Goal: Information Seeking & Learning: Learn about a topic

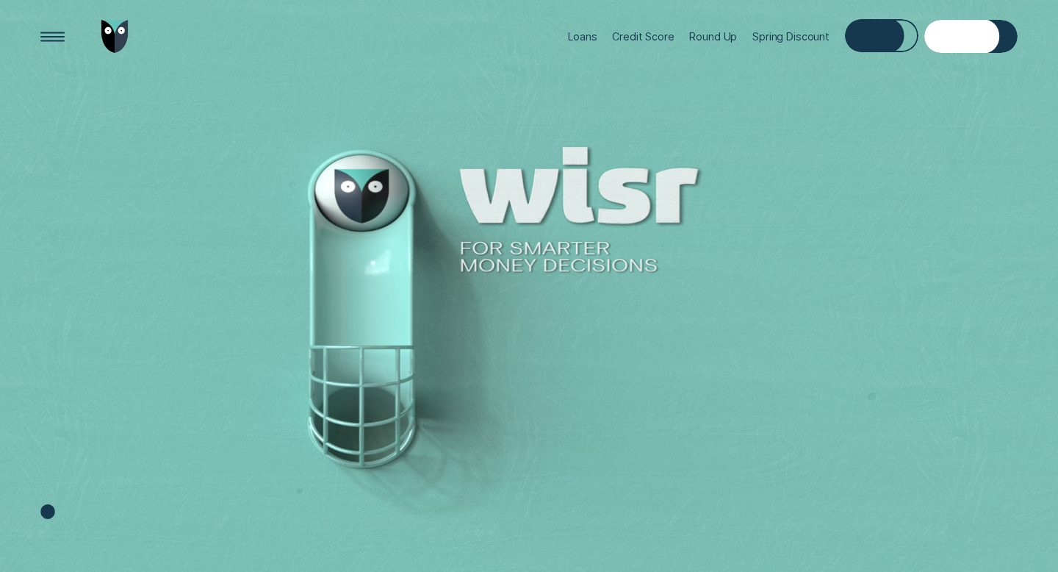
click at [873, 27] on div "Log in" at bounding box center [881, 35] width 73 height 33
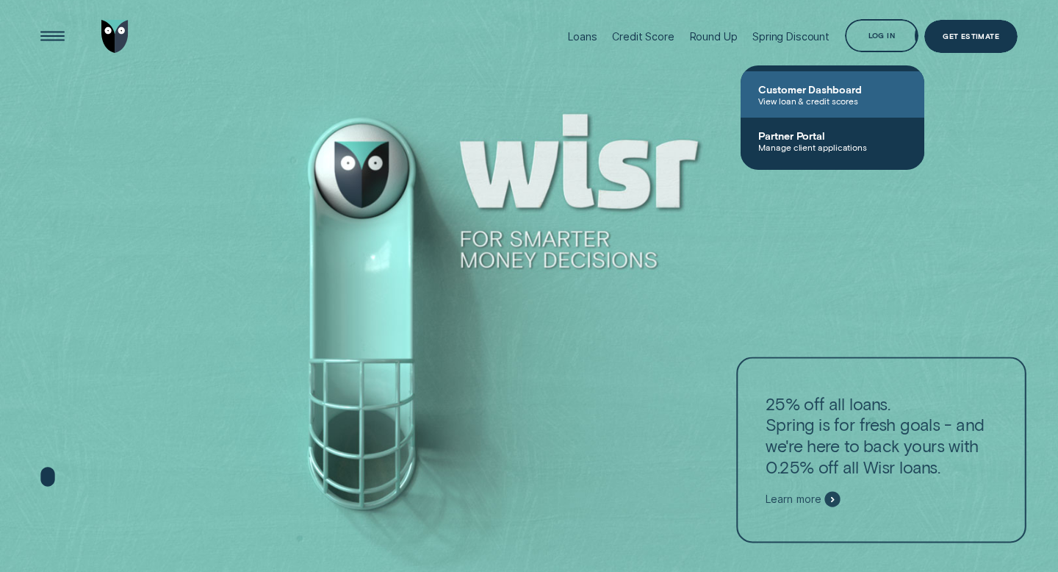
click at [843, 84] on span "Customer Dashboard" at bounding box center [832, 89] width 148 height 12
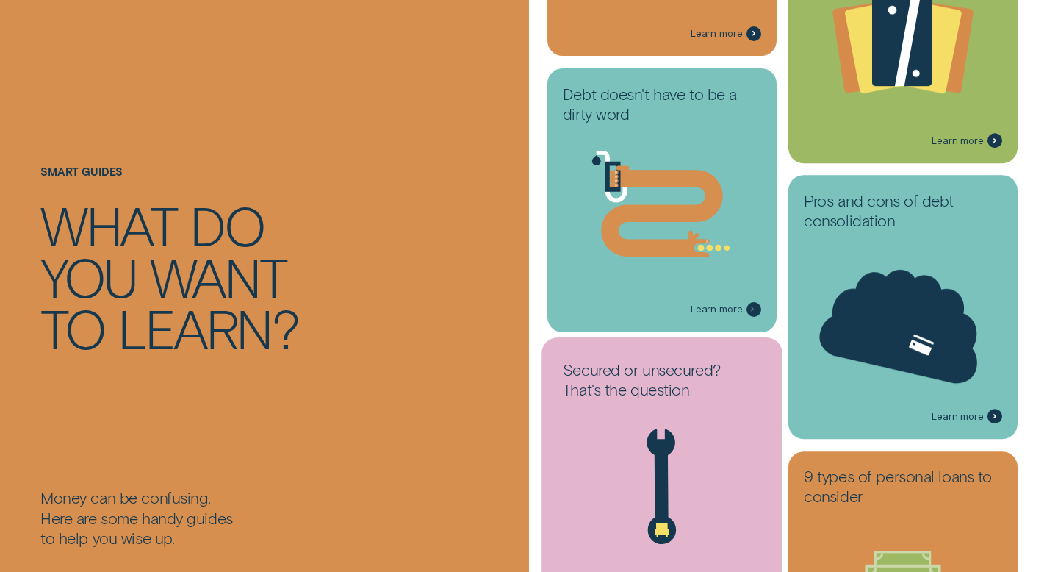
scroll to position [722, 0]
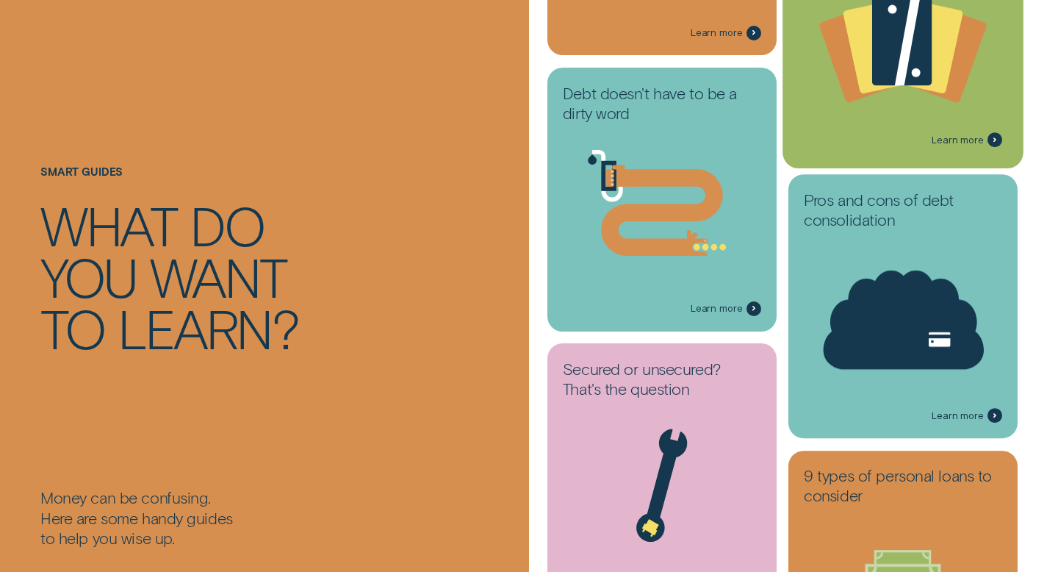
click at [860, 82] on icon at bounding box center [880, 47] width 74 height 96
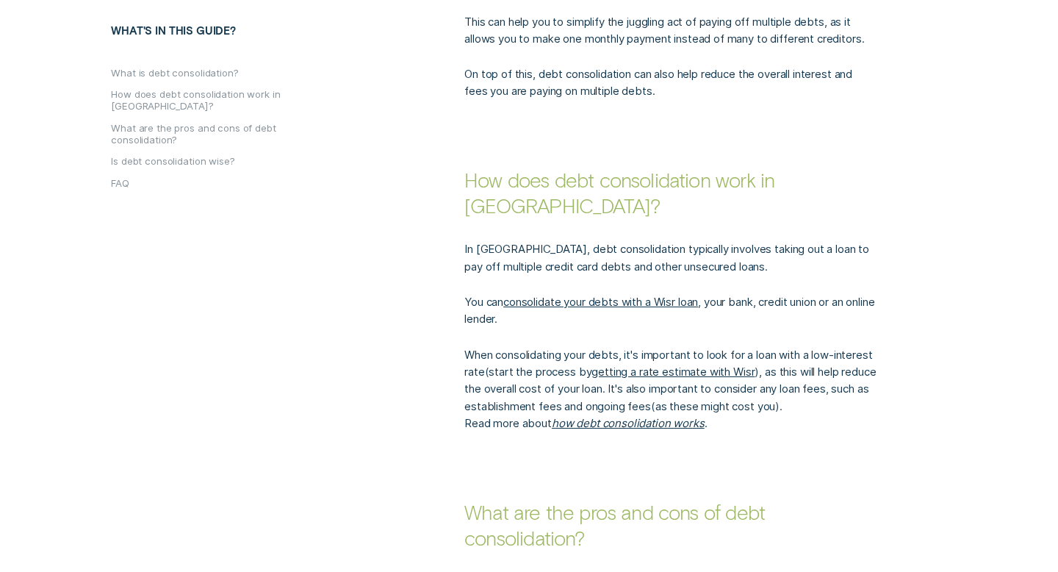
scroll to position [859, 0]
click at [642, 239] on p "In Australia, debt consolidation typically involves taking out a loan to pay of…" at bounding box center [669, 256] width 411 height 35
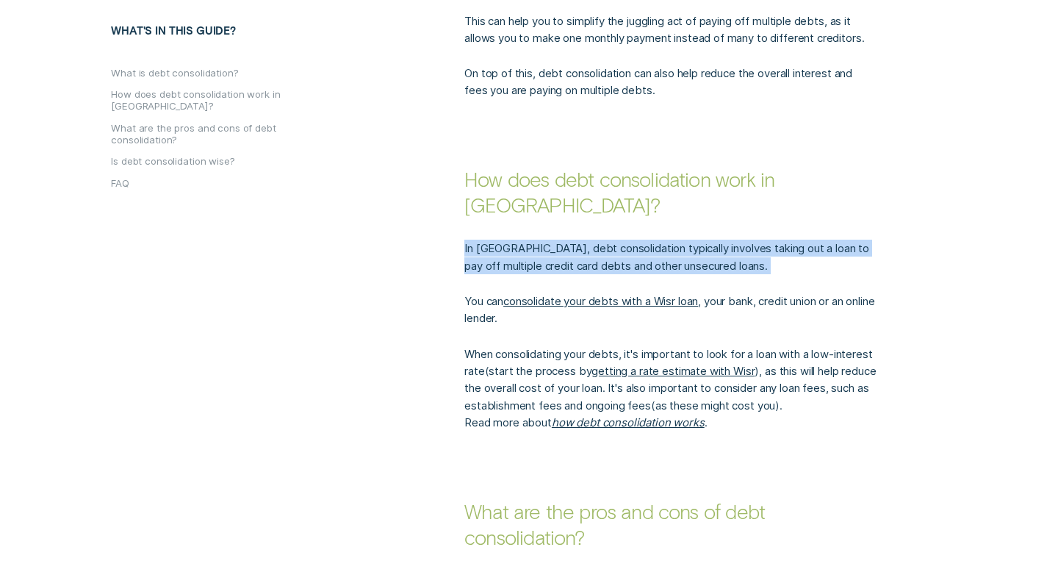
click at [642, 239] on p "In Australia, debt consolidation typically involves taking out a loan to pay of…" at bounding box center [669, 256] width 411 height 35
click at [646, 239] on p "In Australia, debt consolidation typically involves taking out a loan to pay of…" at bounding box center [669, 256] width 411 height 35
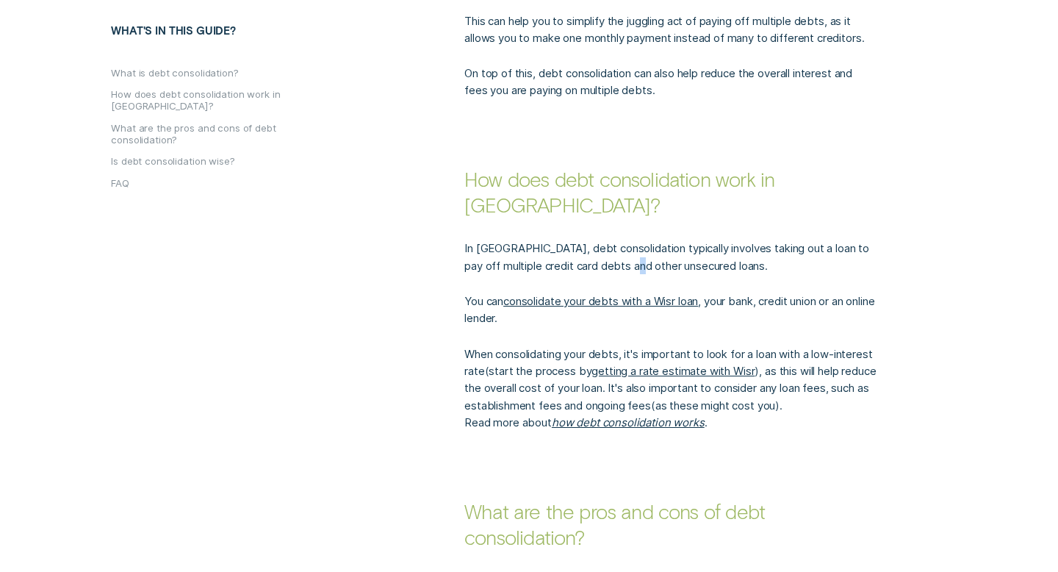
click at [646, 239] on p "In Australia, debt consolidation typically involves taking out a loan to pay of…" at bounding box center [669, 256] width 411 height 35
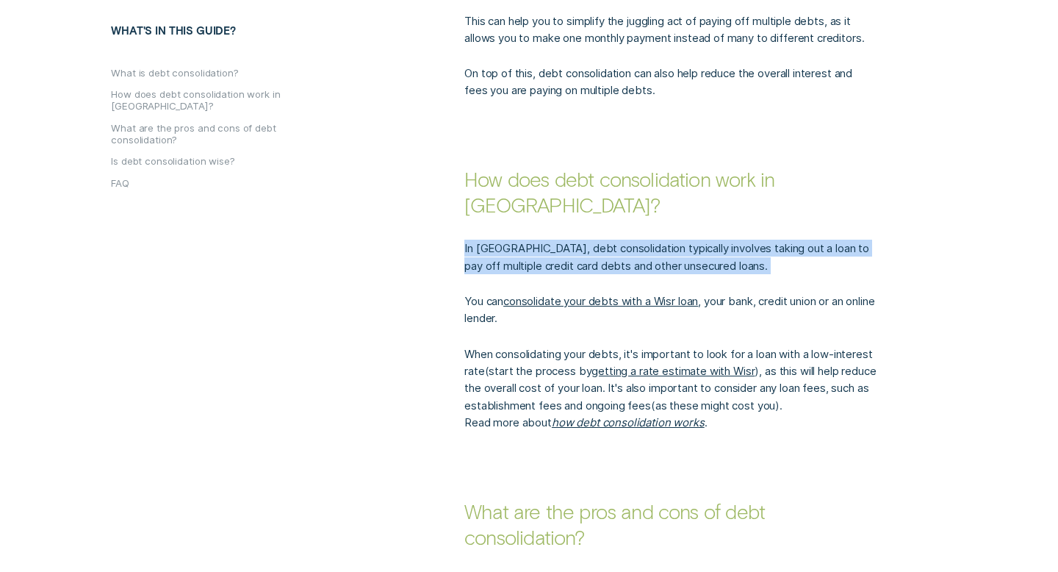
click at [646, 239] on p "In Australia, debt consolidation typically involves taking out a loan to pay of…" at bounding box center [669, 256] width 411 height 35
click at [653, 241] on p "In Australia, debt consolidation typically involves taking out a loan to pay of…" at bounding box center [669, 256] width 411 height 35
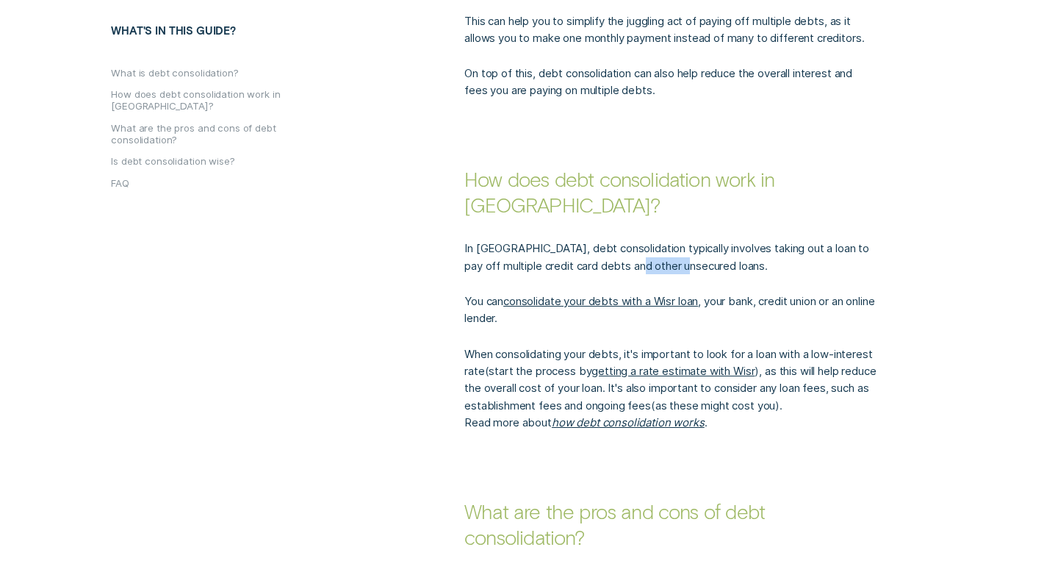
click at [653, 241] on p "In Australia, debt consolidation typically involves taking out a loan to pay of…" at bounding box center [669, 256] width 411 height 35
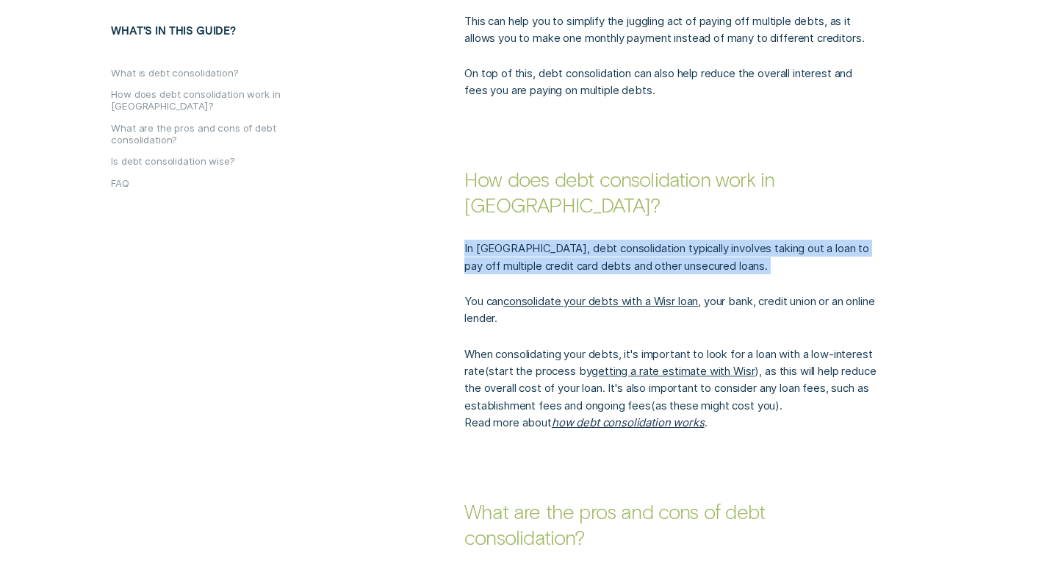
click at [653, 241] on p "In Australia, debt consolidation typically involves taking out a loan to pay of…" at bounding box center [669, 256] width 411 height 35
click at [660, 251] on div "In Australia, debt consolidation typically involves taking out a loan to pay of…" at bounding box center [670, 323] width 424 height 213
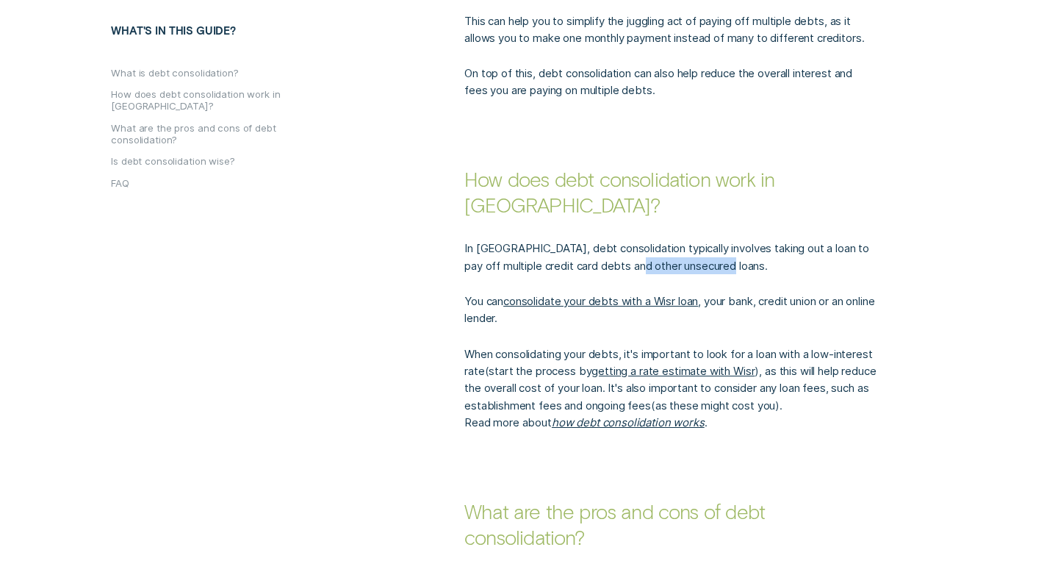
drag, startPoint x: 651, startPoint y: 239, endPoint x: 743, endPoint y: 245, distance: 92.8
click at [744, 246] on p "In Australia, debt consolidation typically involves taking out a loan to pay of…" at bounding box center [669, 256] width 411 height 35
click at [743, 245] on p "In Australia, debt consolidation typically involves taking out a loan to pay of…" at bounding box center [669, 256] width 411 height 35
drag, startPoint x: 716, startPoint y: 276, endPoint x: 804, endPoint y: 293, distance: 90.5
click at [804, 293] on p "You can consolidate your debts with a Wisr loan , your bank, credit union or an…" at bounding box center [669, 309] width 411 height 35
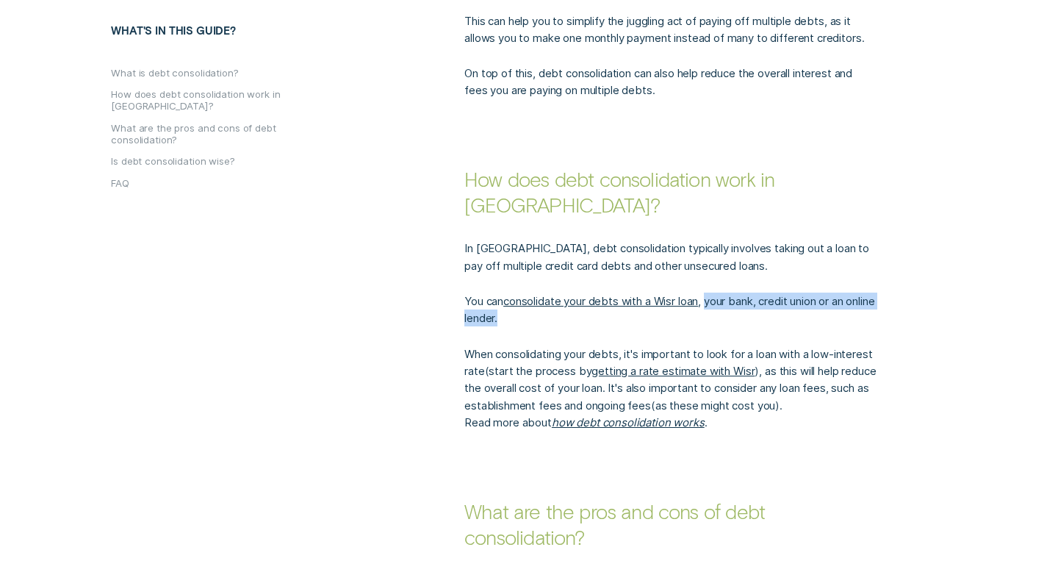
click at [804, 293] on p "You can consolidate your debts with a Wisr loan , your bank, credit union or an…" at bounding box center [669, 309] width 411 height 35
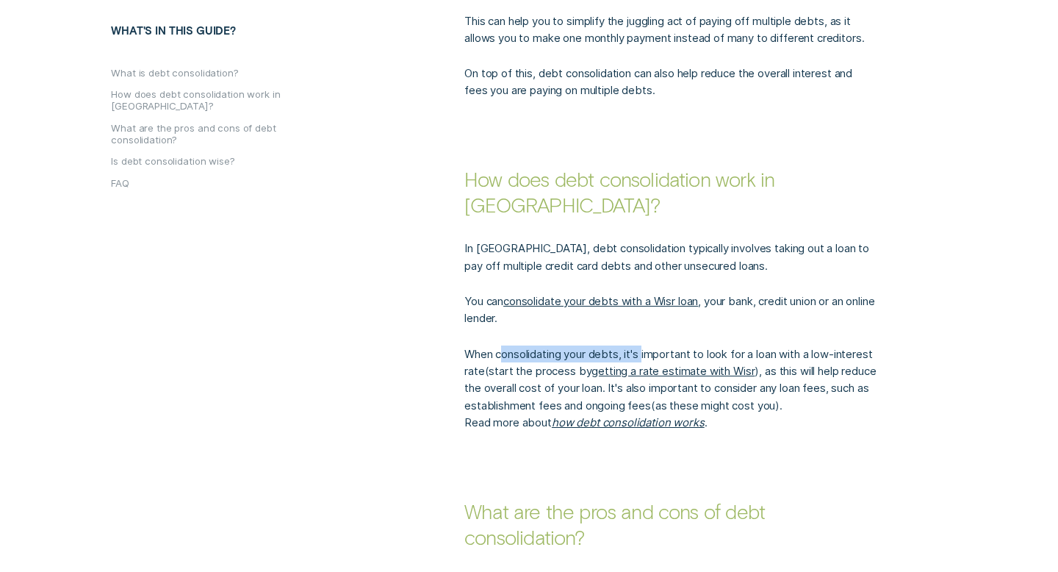
drag, startPoint x: 500, startPoint y: 330, endPoint x: 646, endPoint y: 329, distance: 146.2
click at [646, 345] on p "When consolidating your debts, it's important to look for a loan with a low-int…" at bounding box center [669, 388] width 411 height 86
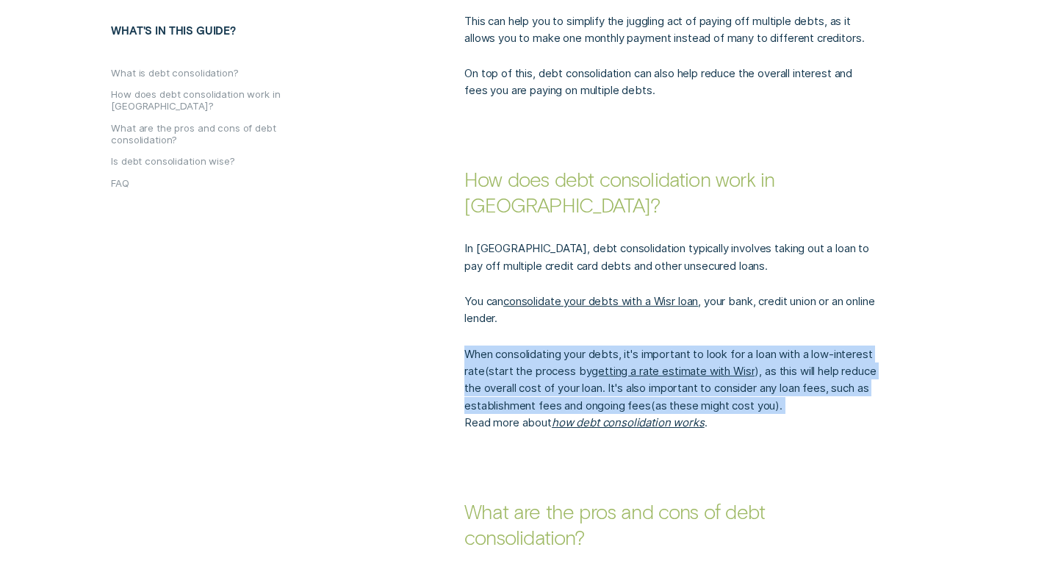
click at [646, 345] on p "When consolidating your debts, it's important to look for a loan with a low-int…" at bounding box center [669, 388] width 411 height 86
click at [546, 381] on p "When consolidating your debts, it's important to look for a loan with a low-int…" at bounding box center [669, 388] width 411 height 86
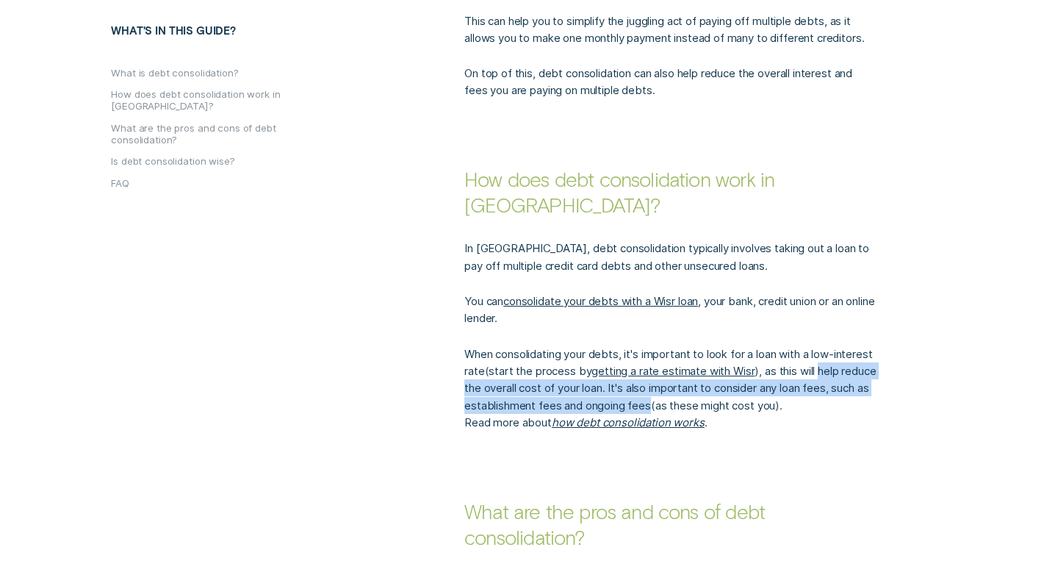
drag, startPoint x: 467, startPoint y: 361, endPoint x: 723, endPoint y: 382, distance: 257.2
click at [723, 382] on p "When consolidating your debts, it's important to look for a loan with a low-int…" at bounding box center [669, 388] width 411 height 86
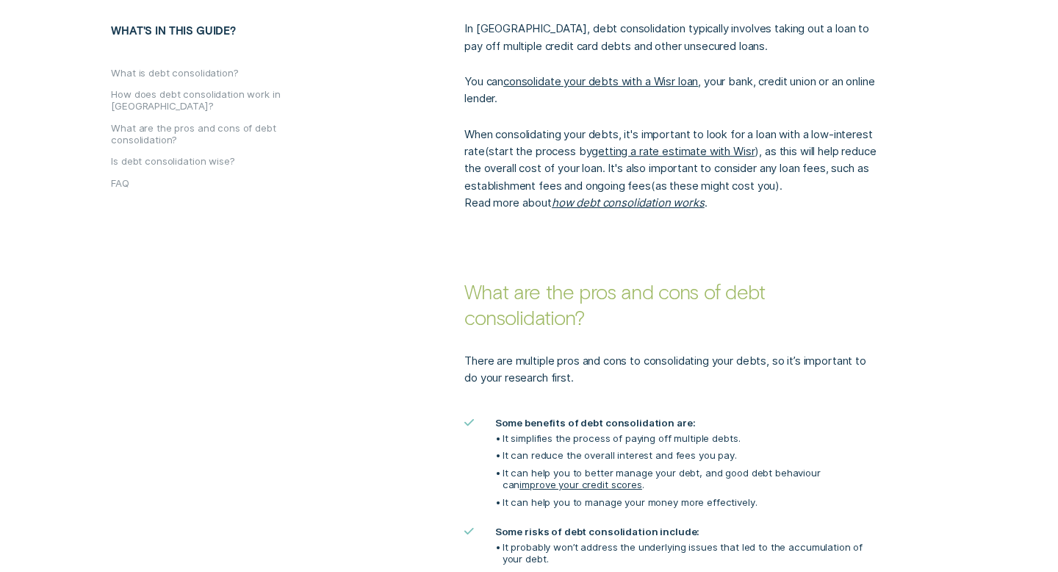
scroll to position [1237, 0]
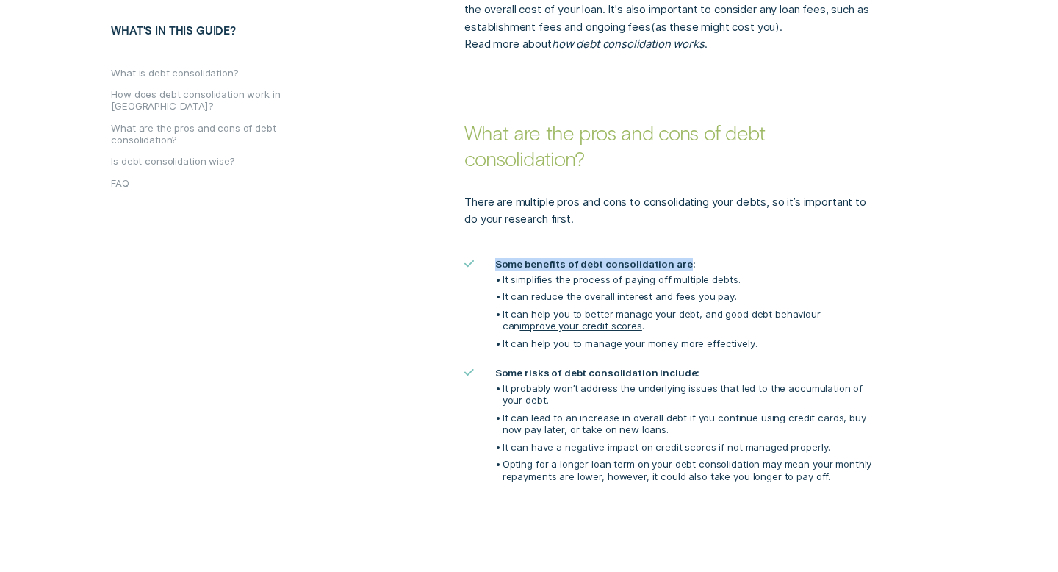
drag, startPoint x: 494, startPoint y: 237, endPoint x: 677, endPoint y: 241, distance: 182.2
click at [677, 258] on h5 "Some benefits of debt consolidation are:" at bounding box center [685, 264] width 381 height 12
click at [554, 273] on p "It simplifies the process of paying off multiple debts." at bounding box center [689, 279] width 374 height 12
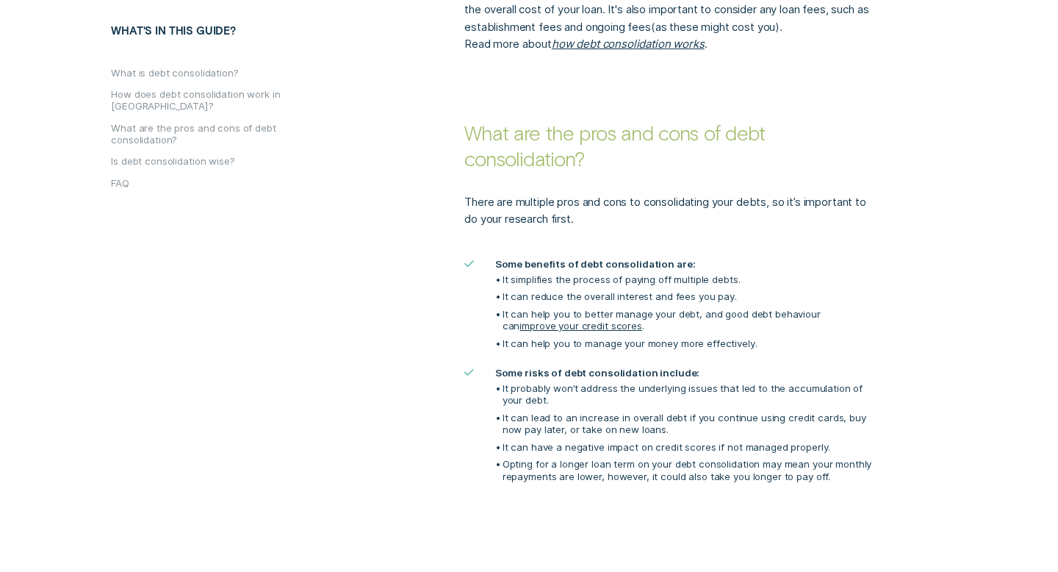
click at [572, 290] on p "It can reduce the overall interest and fees you pay." at bounding box center [689, 296] width 374 height 12
click at [605, 337] on p "It can help you to manage your money more effectively." at bounding box center [689, 343] width 374 height 12
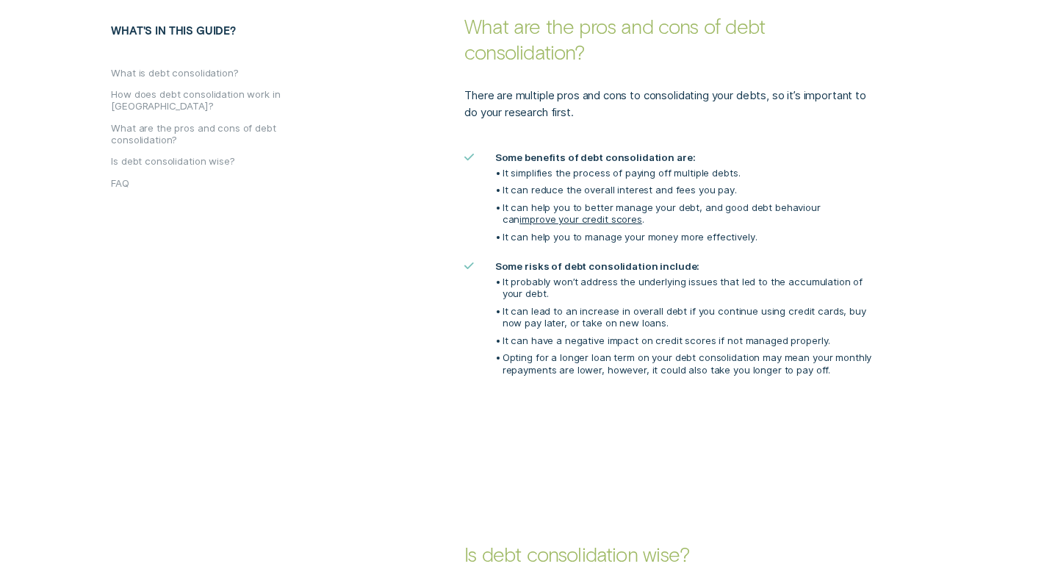
scroll to position [1342, 0]
click at [502, 277] on p "It probably won’t address the underlying issues that led to the accumulation of…" at bounding box center [689, 289] width 374 height 24
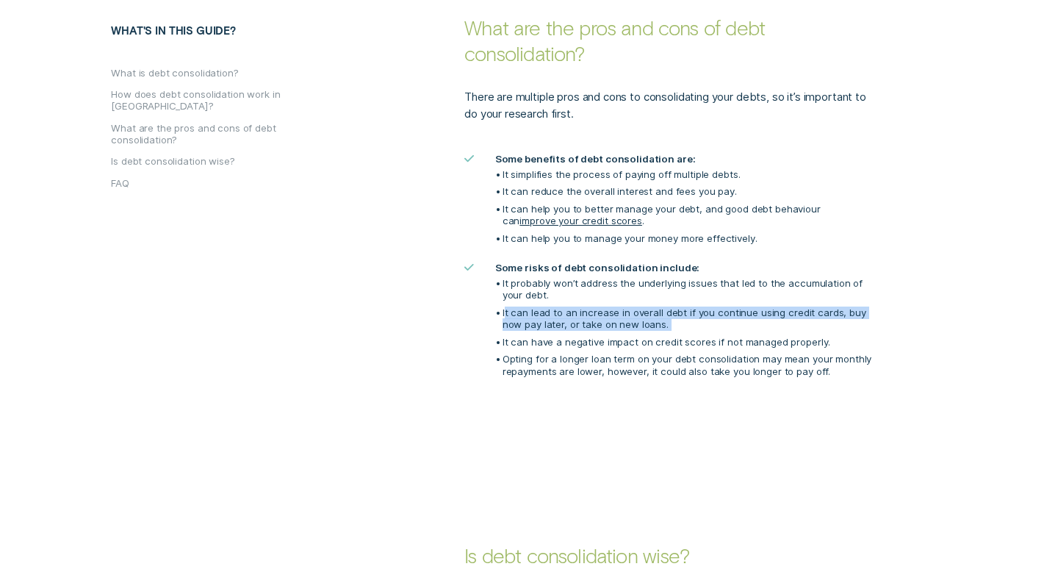
drag, startPoint x: 504, startPoint y: 284, endPoint x: 624, endPoint y: 306, distance: 122.4
click at [624, 306] on ul "It probably won’t address the underlying issues that led to the accumulation of…" at bounding box center [685, 327] width 381 height 101
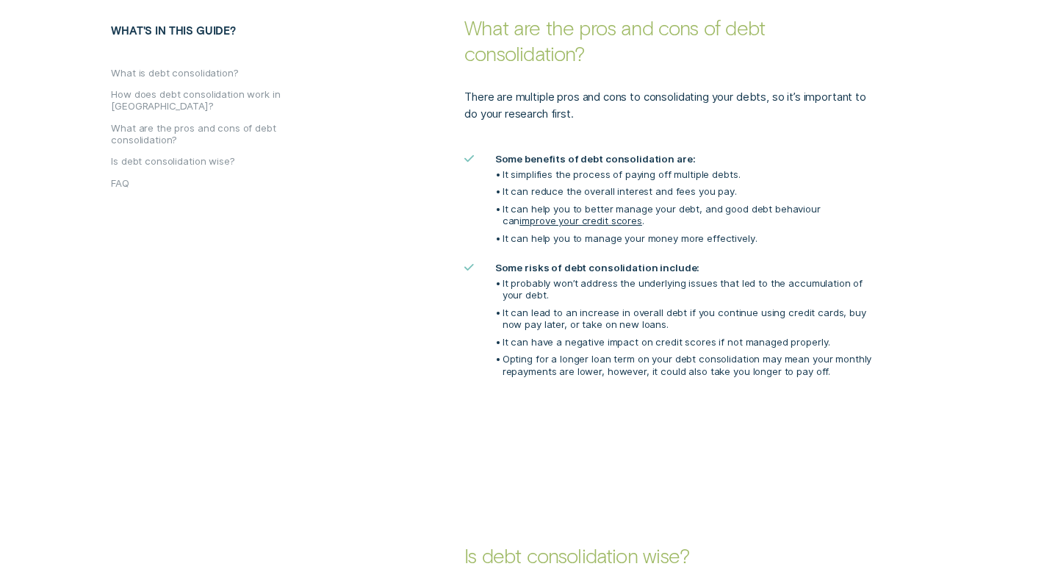
click at [619, 280] on ul "It probably won’t address the underlying issues that led to the accumulation of…" at bounding box center [685, 327] width 381 height 101
click at [601, 336] on p "It can have a negative impact on credit scores if not managed properly." at bounding box center [689, 342] width 374 height 12
click at [610, 353] on p "Opting for a longer loan term on your debt consolidation may mean your monthly …" at bounding box center [689, 365] width 374 height 24
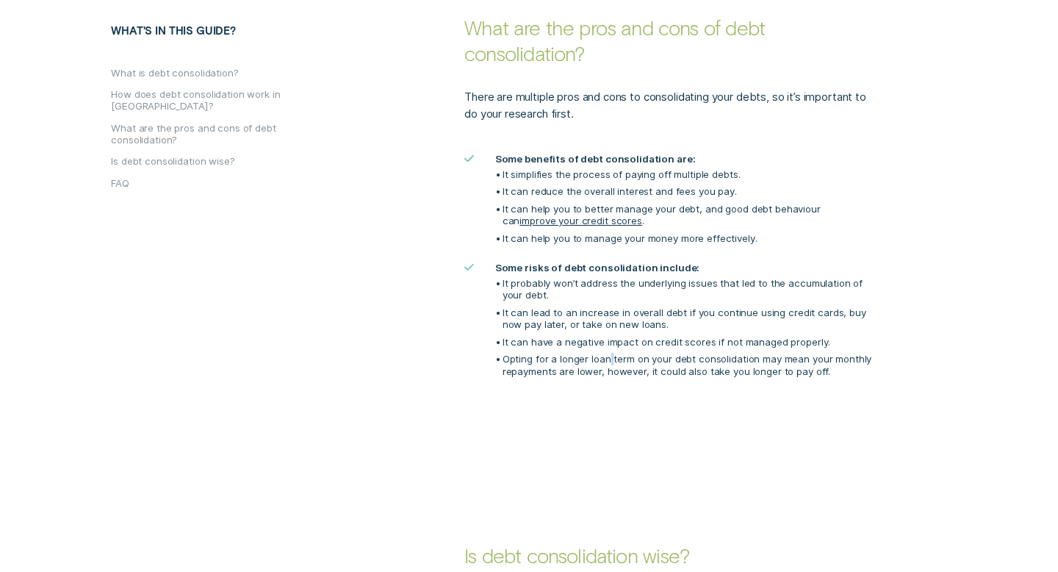
click at [610, 353] on p "Opting for a longer loan term on your debt consolidation may mean your monthly …" at bounding box center [689, 365] width 374 height 24
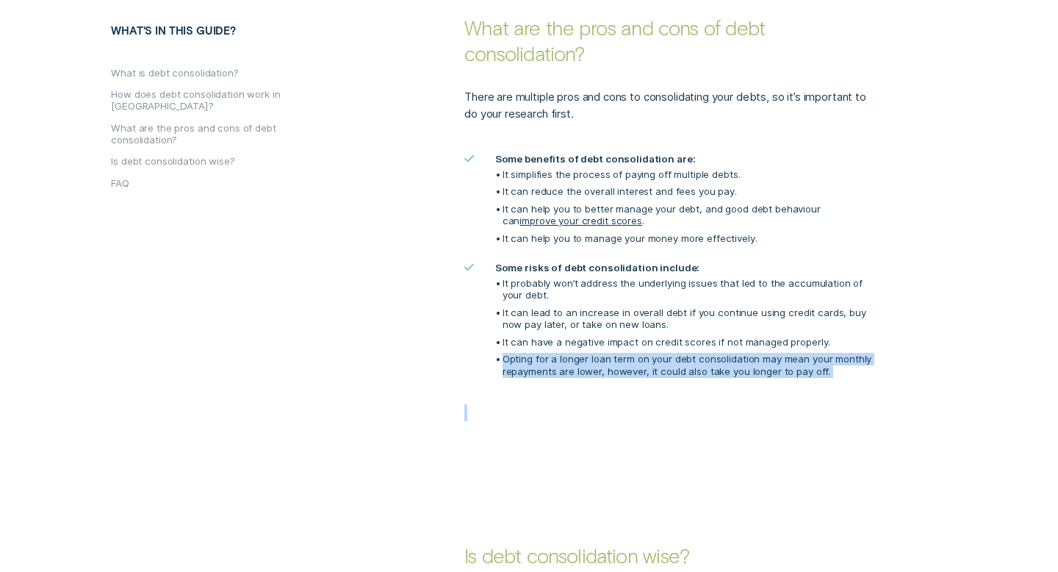
click at [610, 353] on p "Opting for a longer loan term on your debt consolidation may mean your monthly …" at bounding box center [689, 365] width 374 height 24
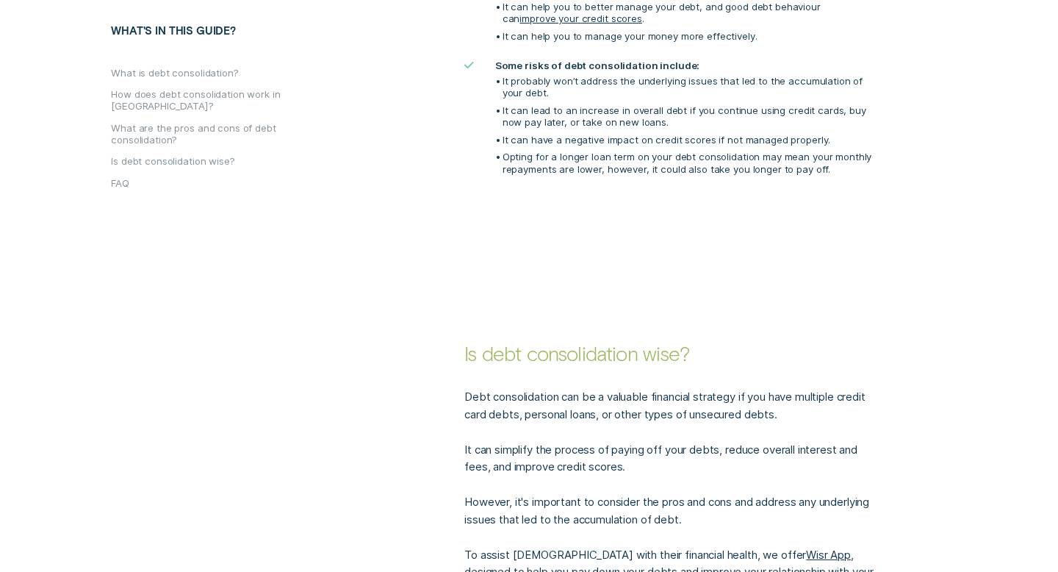
click at [610, 366] on div "Debt consolidation can be a valuable financial strategy if you have multiple cr…" at bounding box center [670, 543] width 424 height 354
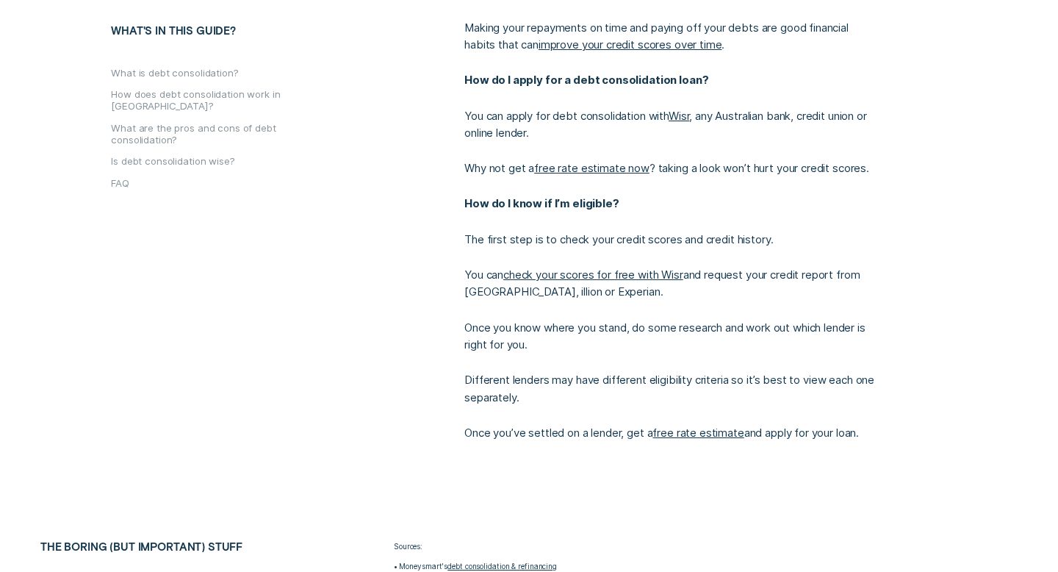
scroll to position [2574, 0]
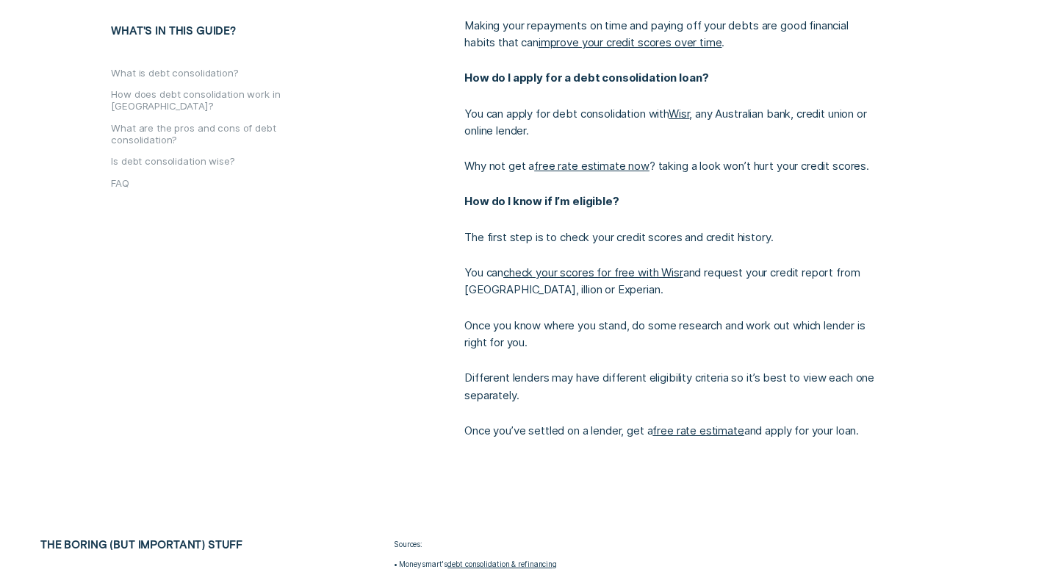
click at [703, 228] on p "The first step is to check your credit scores and credit history." at bounding box center [669, 236] width 411 height 17
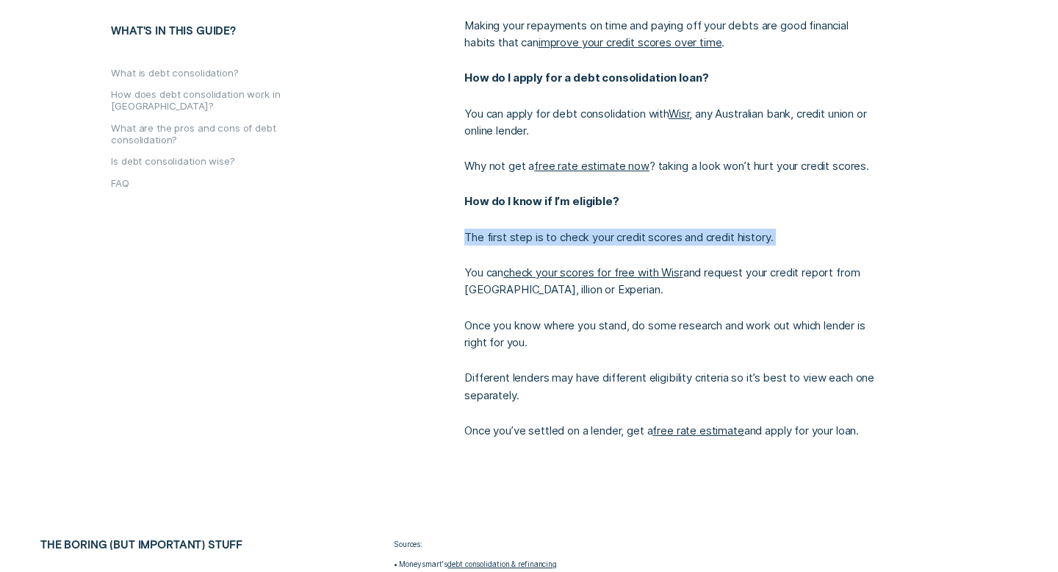
click at [703, 228] on p "The first step is to check your credit scores and credit history." at bounding box center [669, 236] width 411 height 17
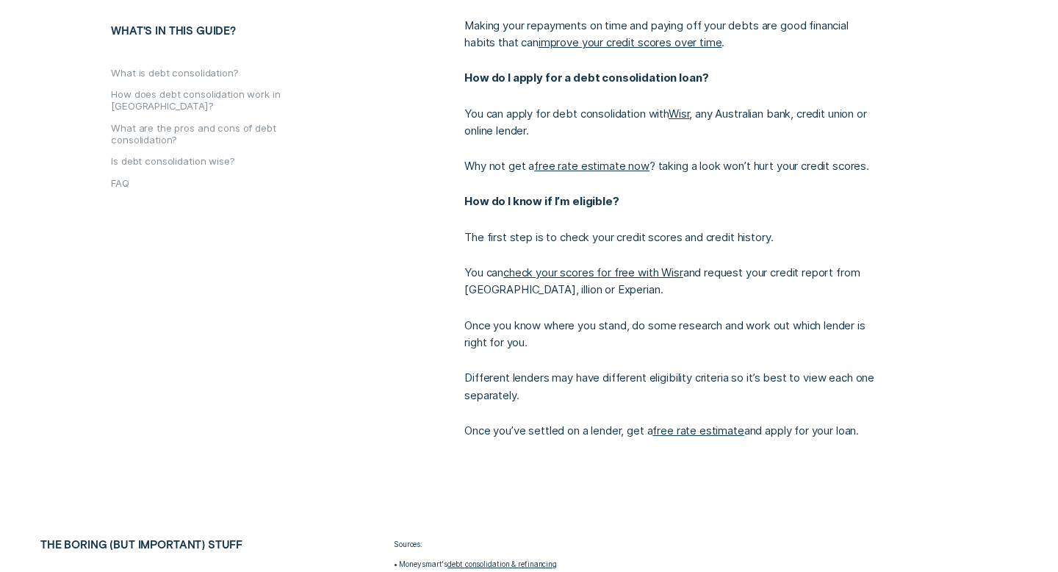
click at [649, 264] on p "You can check your scores for free with Wisr and request your credit report fro…" at bounding box center [669, 281] width 411 height 35
click at [508, 317] on p "Once you know where you stand, do some research and work out which lender is ri…" at bounding box center [669, 334] width 411 height 35
click at [510, 317] on p "Once you know where you stand, do some research and work out which lender is ri…" at bounding box center [669, 334] width 411 height 35
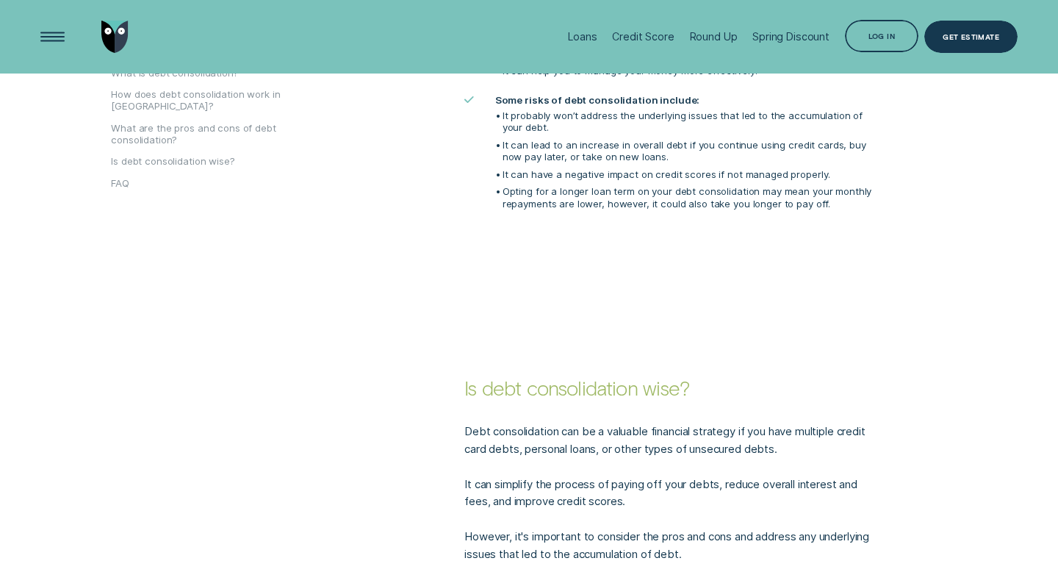
scroll to position [1040, 0]
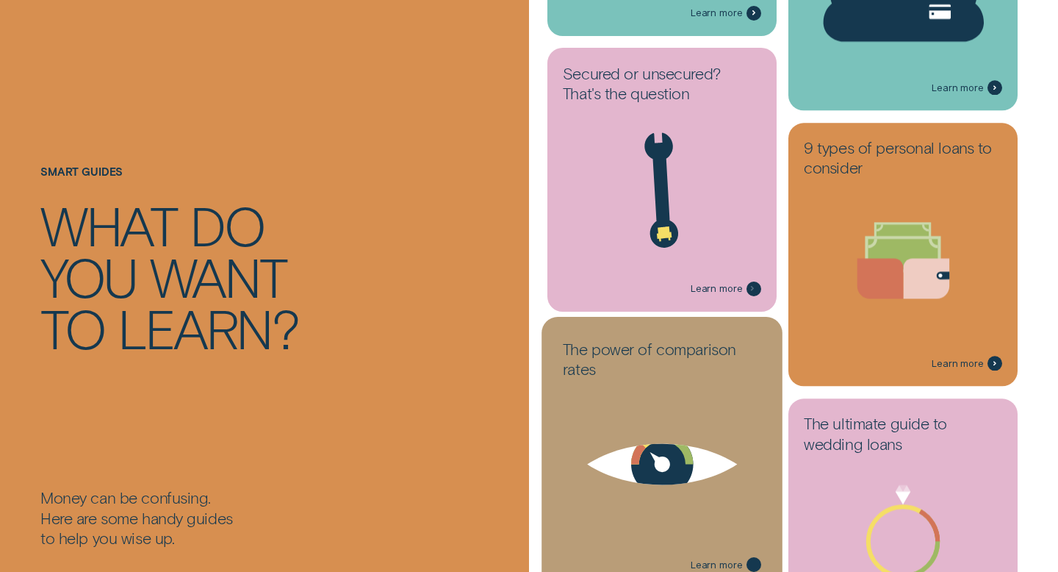
scroll to position [1015, 0]
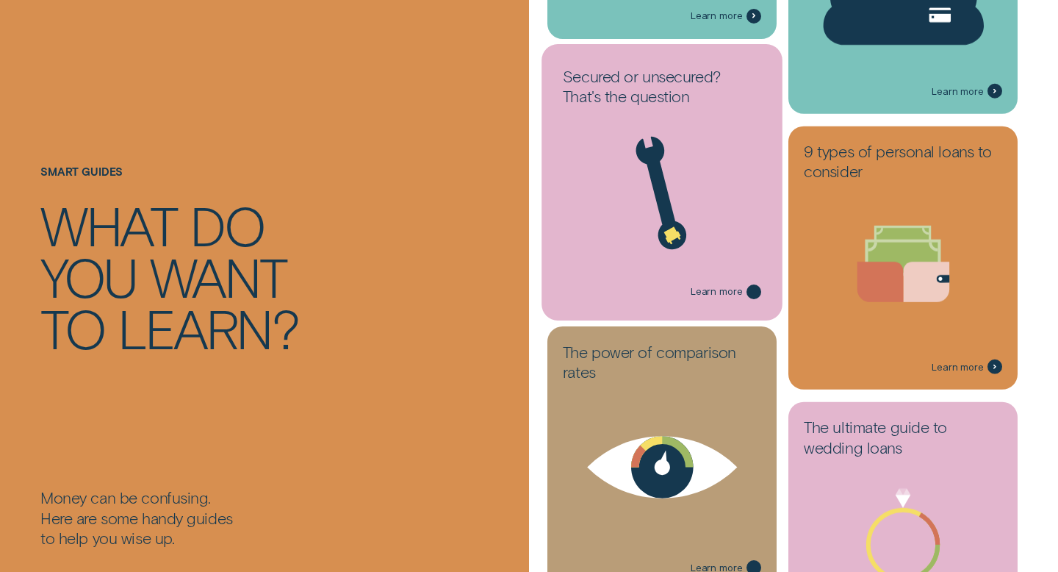
click at [674, 207] on icon at bounding box center [662, 194] width 215 height 164
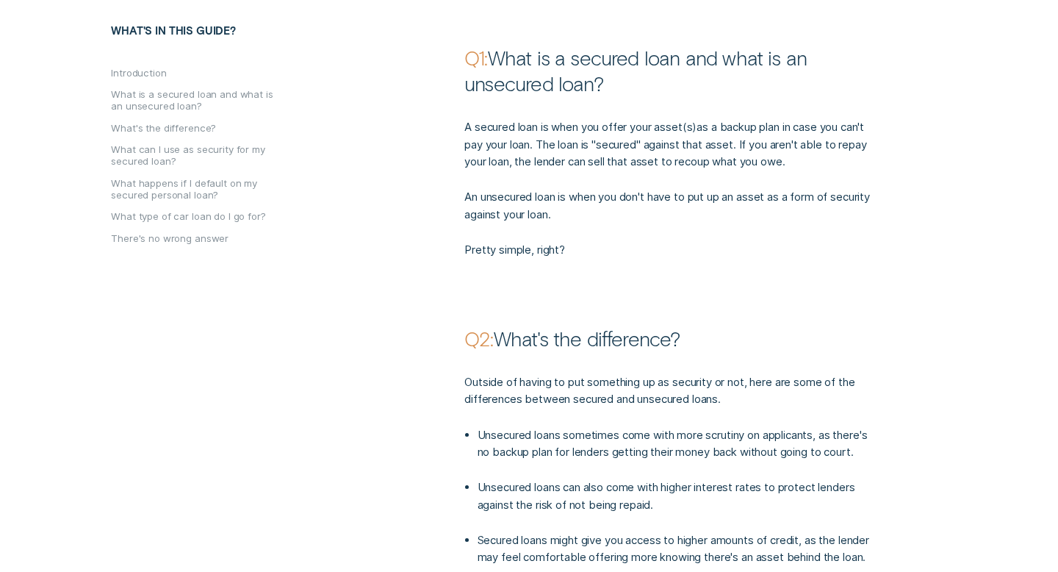
scroll to position [940, 0]
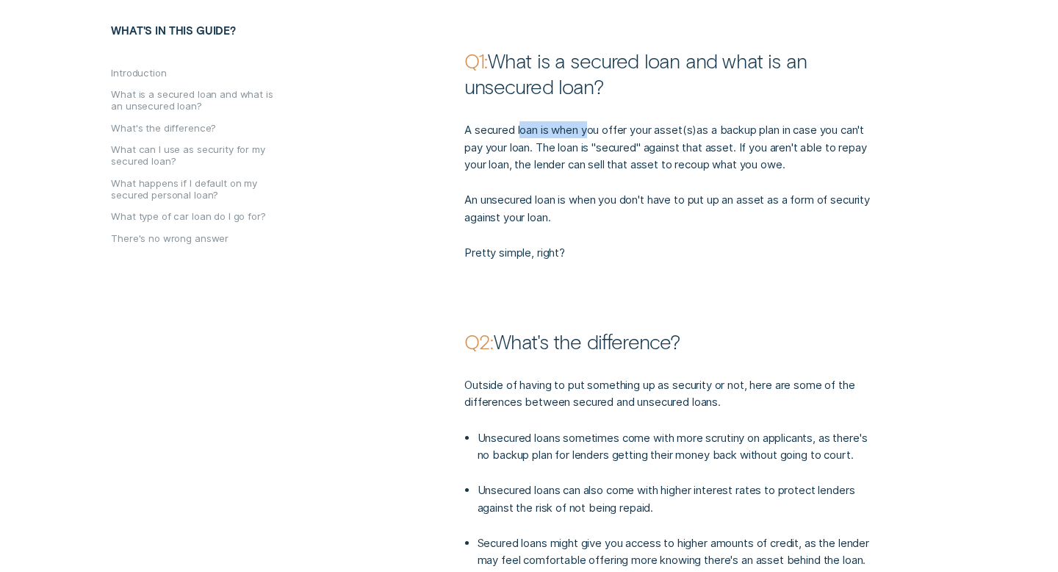
drag, startPoint x: 524, startPoint y: 123, endPoint x: 592, endPoint y: 125, distance: 68.3
click at [592, 125] on p "A secured loan is when you offer your asset ( s ) as a backup plan in case you …" at bounding box center [669, 146] width 411 height 51
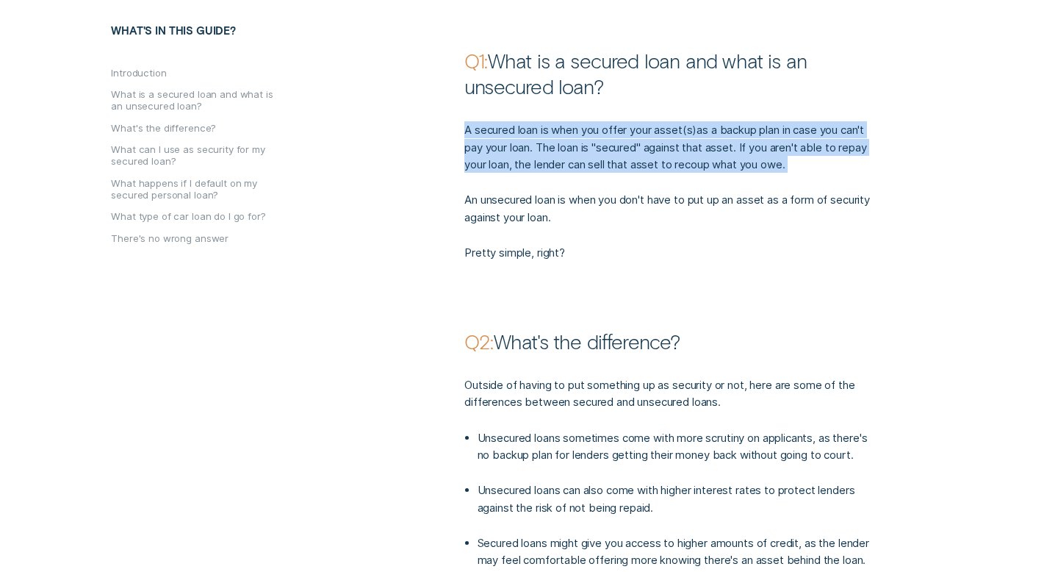
click at [592, 125] on p "A secured loan is when you offer your asset ( s ) as a backup plan in case you …" at bounding box center [669, 146] width 411 height 51
click at [612, 148] on p "A secured loan is when you offer your asset ( s ) as a backup plan in case you …" at bounding box center [669, 146] width 411 height 51
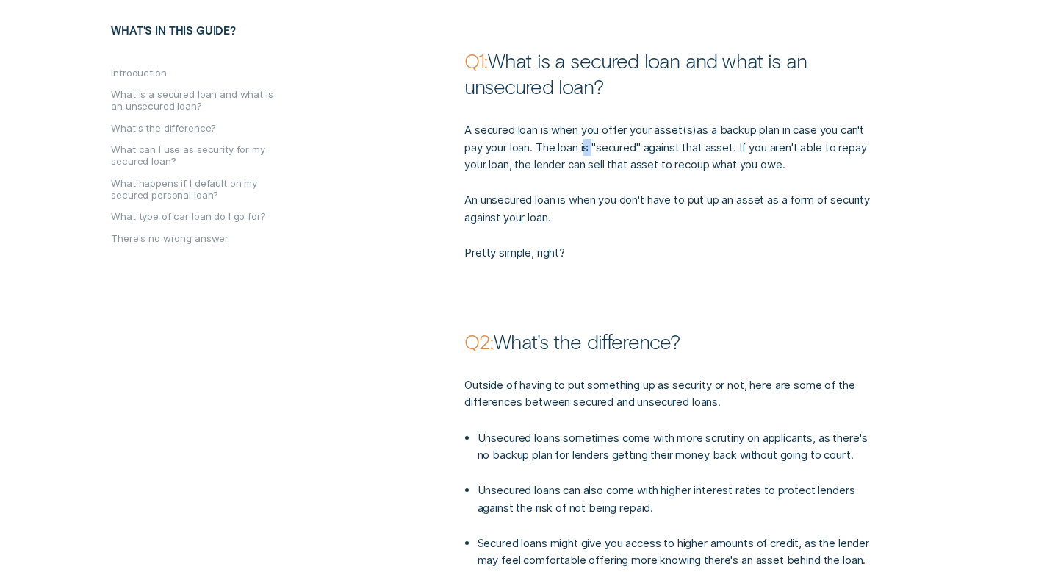
click at [612, 148] on p "A secured loan is when you offer your asset ( s ) as a backup plan in case you …" at bounding box center [669, 146] width 411 height 51
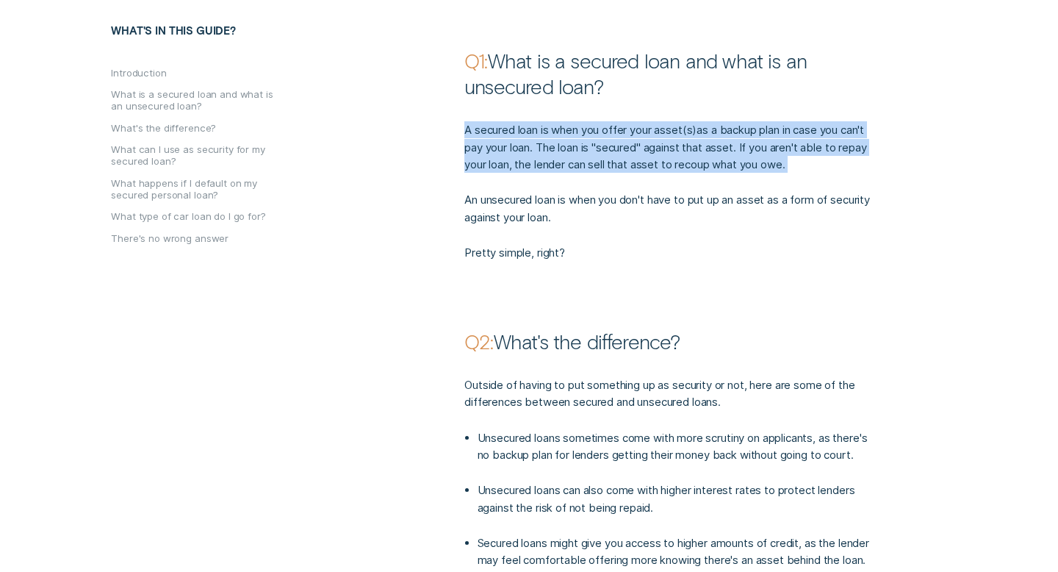
click at [612, 148] on p "A secured loan is when you offer your asset ( s ) as a backup plan in case you …" at bounding box center [669, 146] width 411 height 51
click at [610, 179] on div "A secured loan is when you offer your asset ( s ) as a backup plan in case you …" at bounding box center [670, 180] width 424 height 162
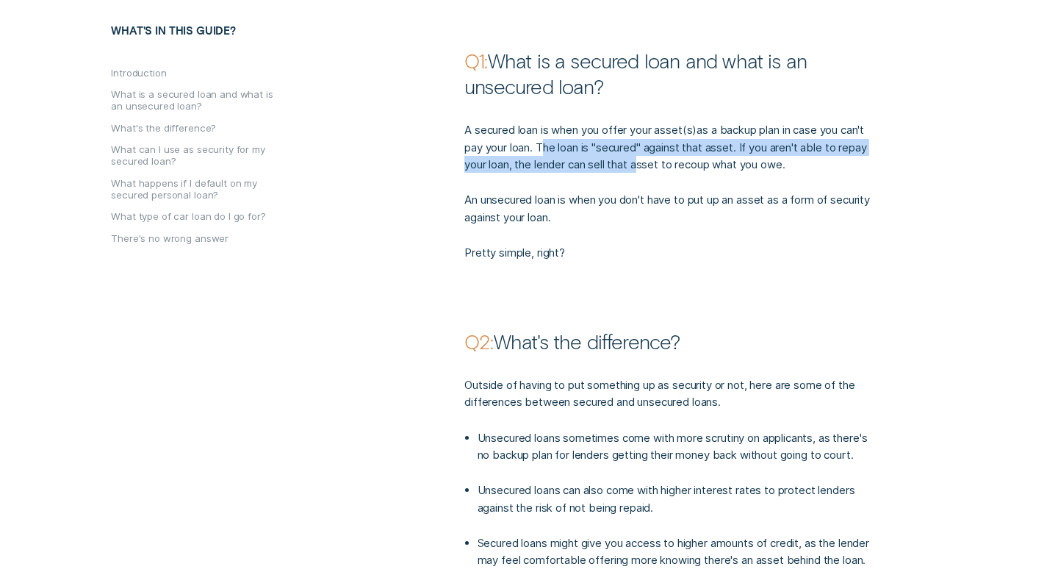
drag, startPoint x: 569, startPoint y: 148, endPoint x: 671, endPoint y: 162, distance: 102.4
click at [671, 162] on p "A secured loan is when you offer your asset ( s ) as a backup plan in case you …" at bounding box center [669, 146] width 411 height 51
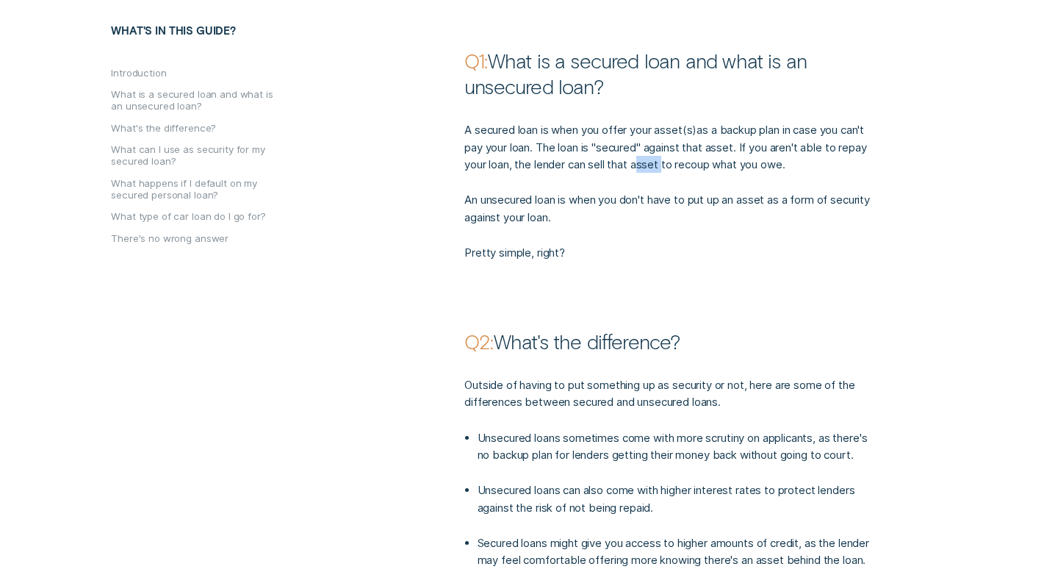
click at [671, 162] on p "A secured loan is when you offer your asset ( s ) as a backup plan in case you …" at bounding box center [669, 146] width 411 height 51
click at [678, 179] on div "A secured loan is when you offer your asset ( s ) as a backup plan in case you …" at bounding box center [670, 180] width 424 height 162
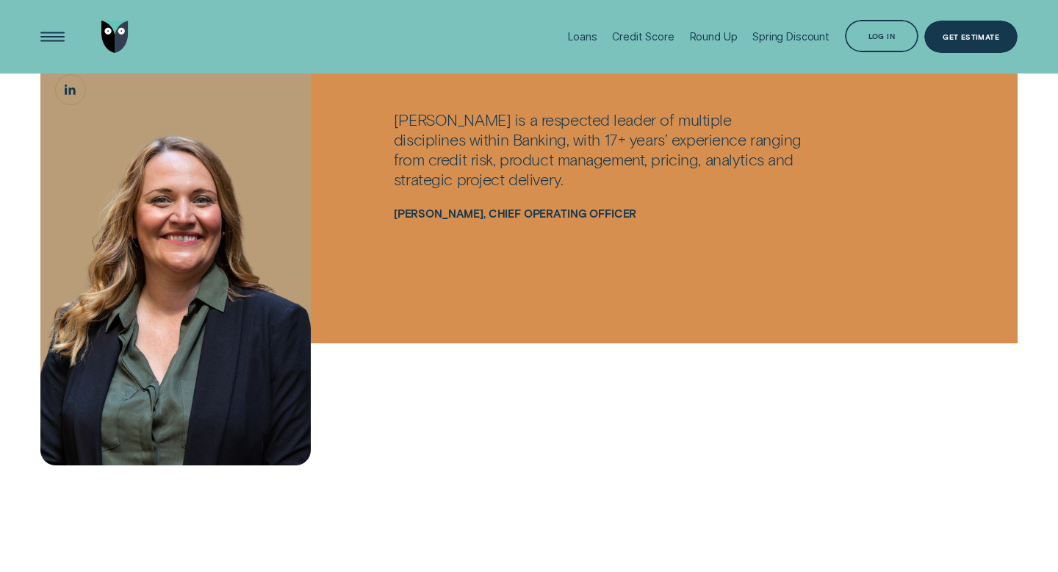
scroll to position [3366, 0]
click at [553, 173] on p "Joanne is a respected leader of multiple disciplines within Banking, with 17+ y…" at bounding box center [599, 149] width 411 height 79
click at [558, 190] on p "Joanne is a respected leader of multiple disciplines within Banking, with 17+ y…" at bounding box center [599, 149] width 411 height 79
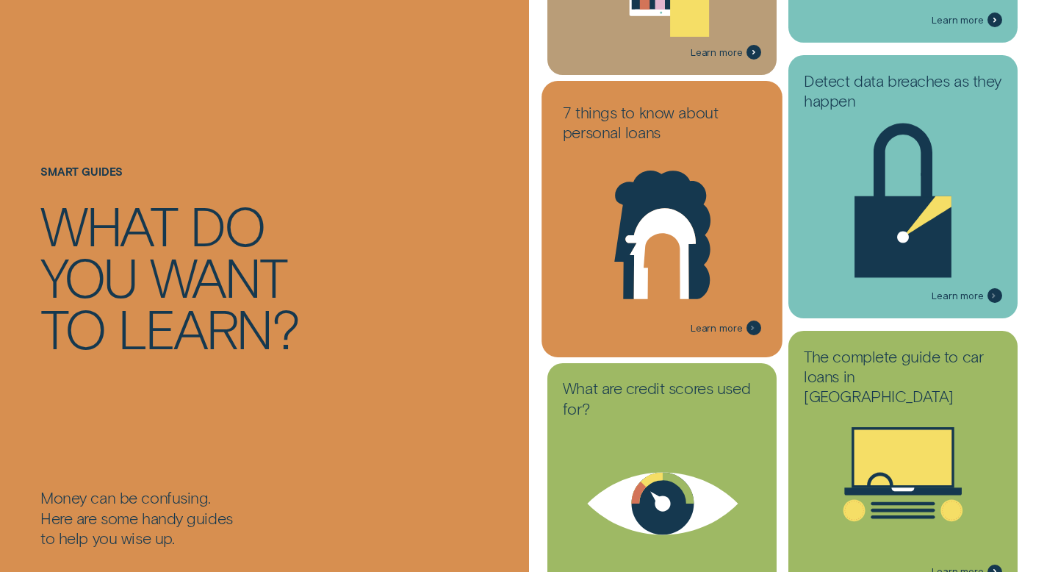
scroll to position [2164, 0]
